Goal: Navigation & Orientation: Find specific page/section

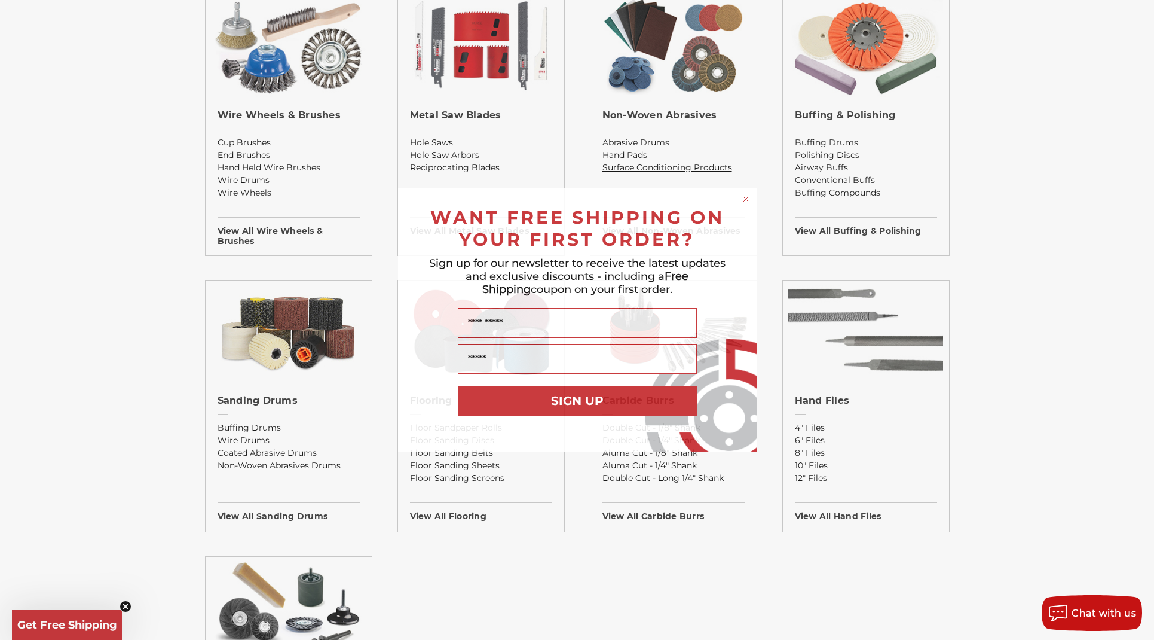
scroll to position [1178, 0]
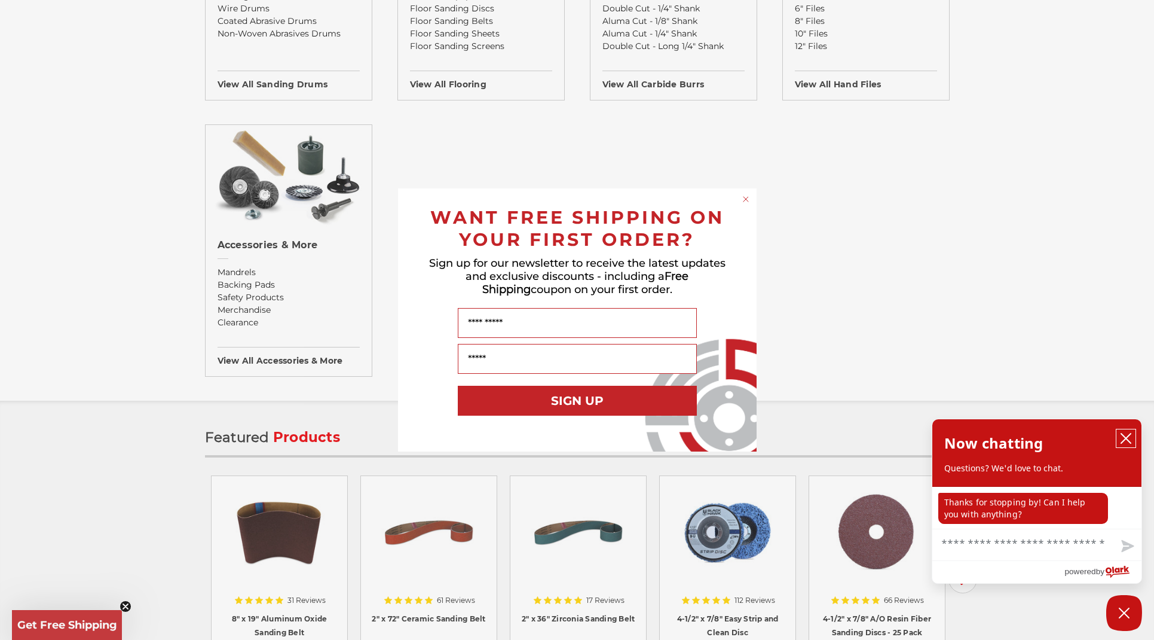
click at [1124, 434] on icon "close chatbox" at bounding box center [1126, 438] width 12 height 12
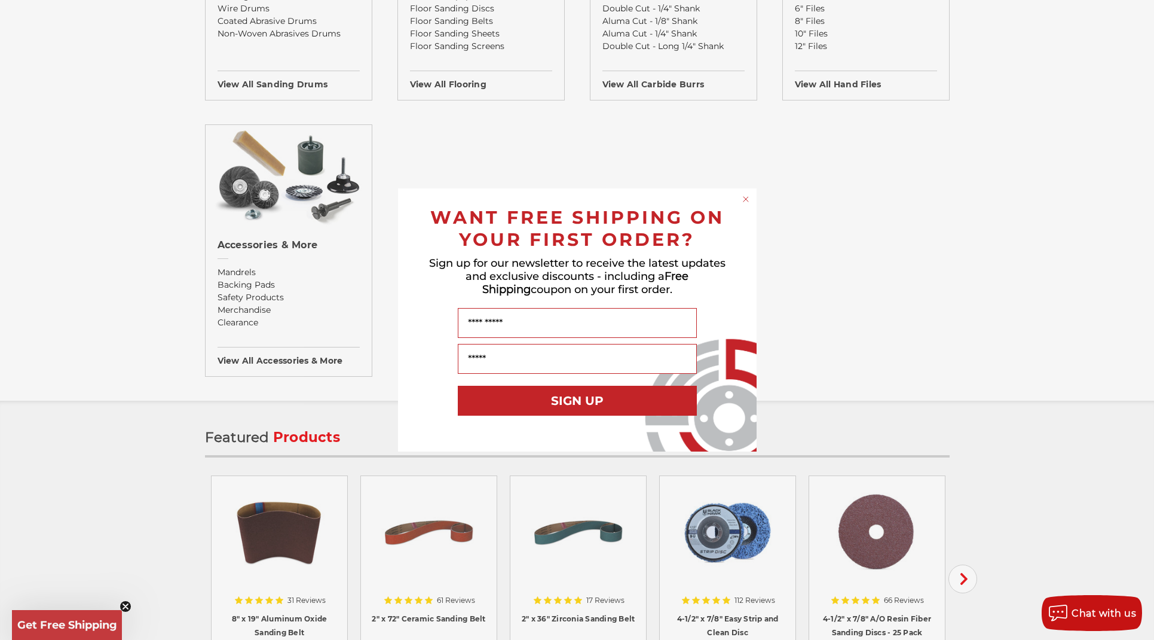
click at [747, 197] on circle "Close dialog" at bounding box center [745, 199] width 11 height 11
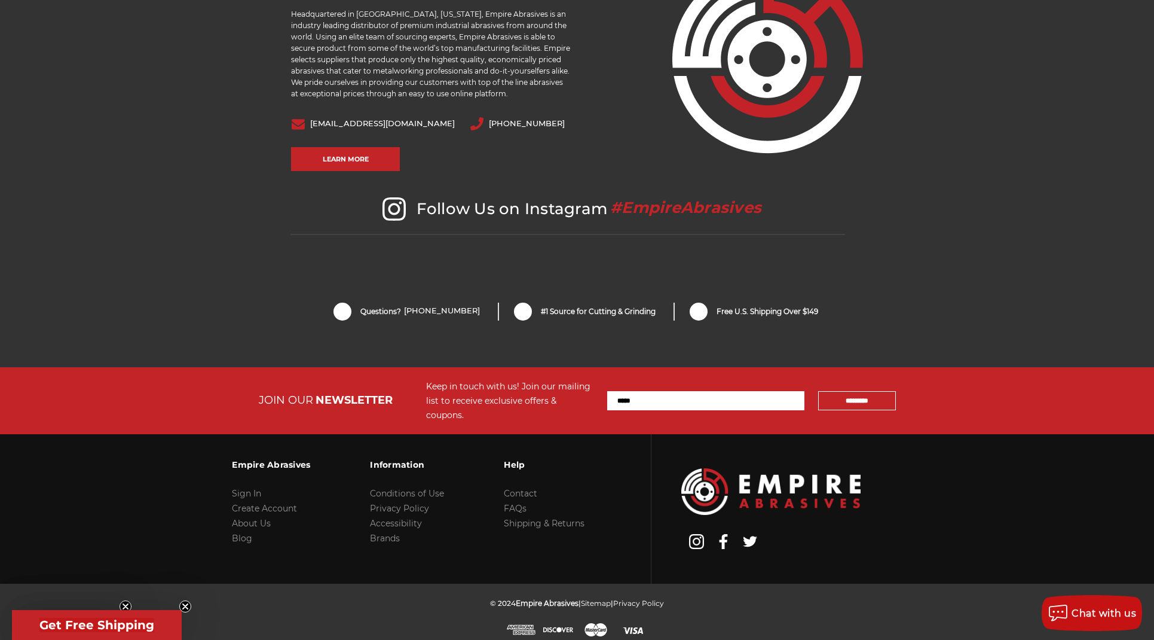
scroll to position [2427, 0]
click at [522, 488] on link "Contact" at bounding box center [520, 493] width 33 height 11
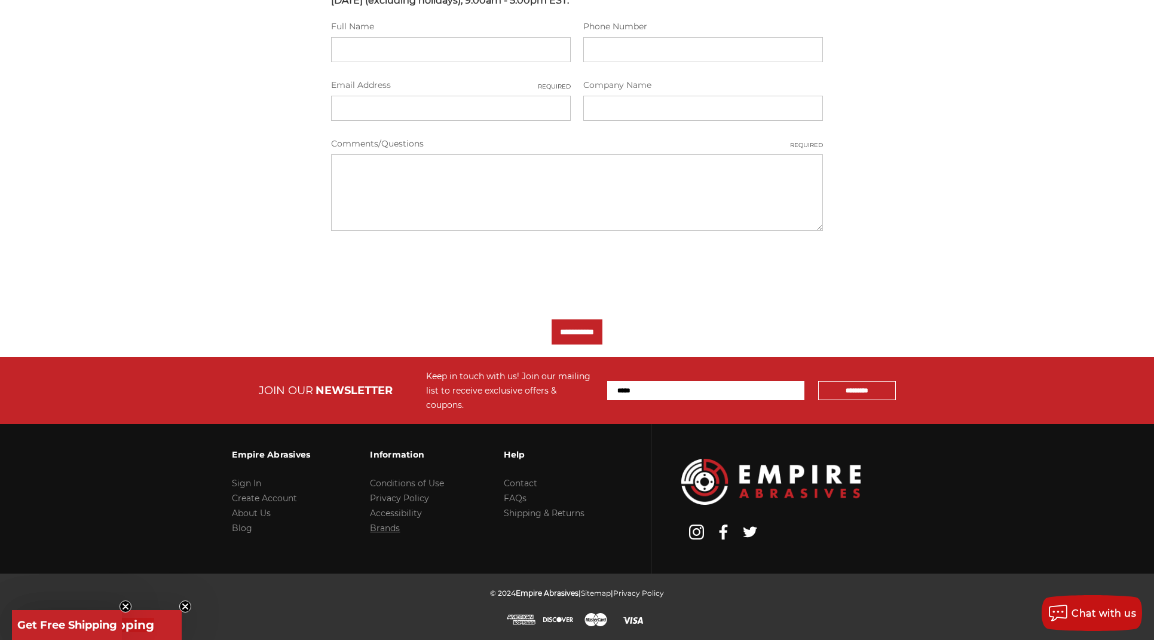
click at [378, 527] on link "Brands" at bounding box center [385, 527] width 30 height 11
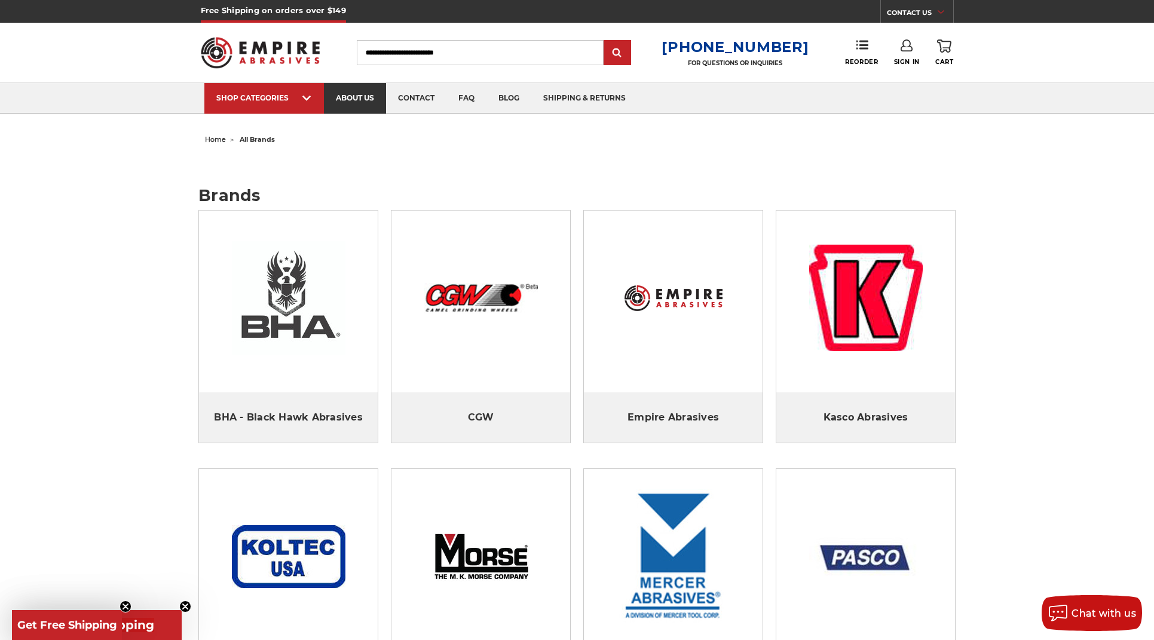
click at [351, 93] on link "about us" at bounding box center [355, 98] width 62 height 30
